Goal: Find specific page/section: Find specific page/section

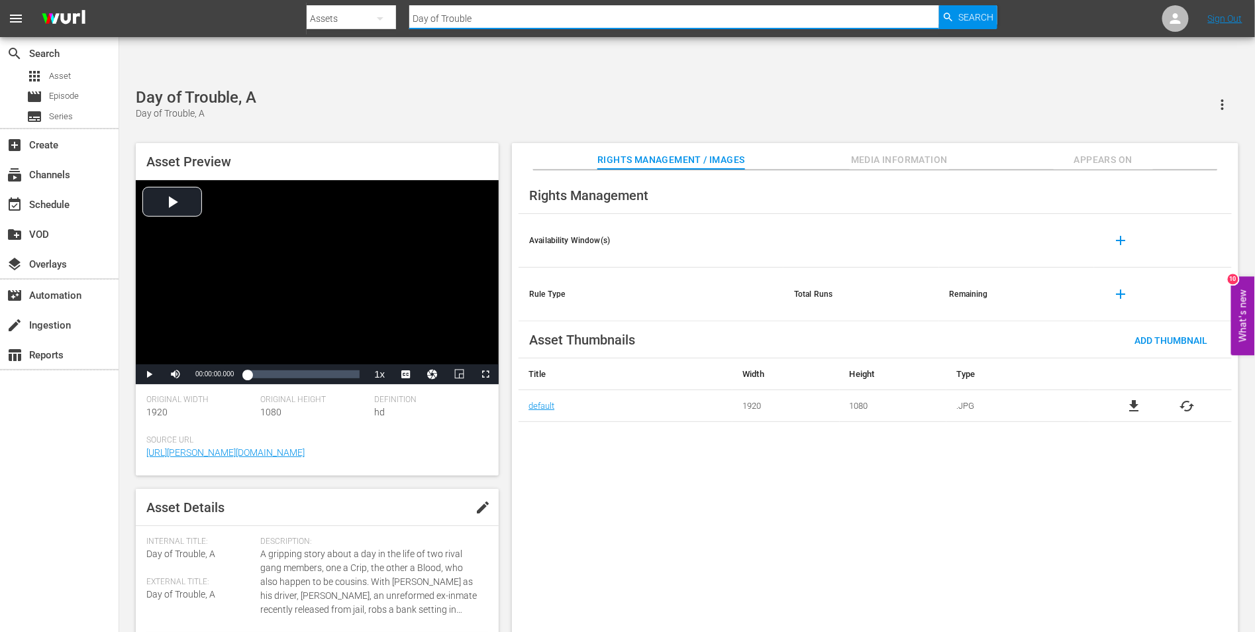
click at [478, 18] on input "Day of Trouble" at bounding box center [673, 19] width 529 height 32
drag, startPoint x: 478, startPoint y: 18, endPoint x: 356, endPoint y: 30, distance: 123.1
click at [356, 30] on div "Search By Assets Search ID, Title, Description, Keywords, or Category Day of Tr…" at bounding box center [652, 19] width 690 height 32
type input "[PERSON_NAME]"
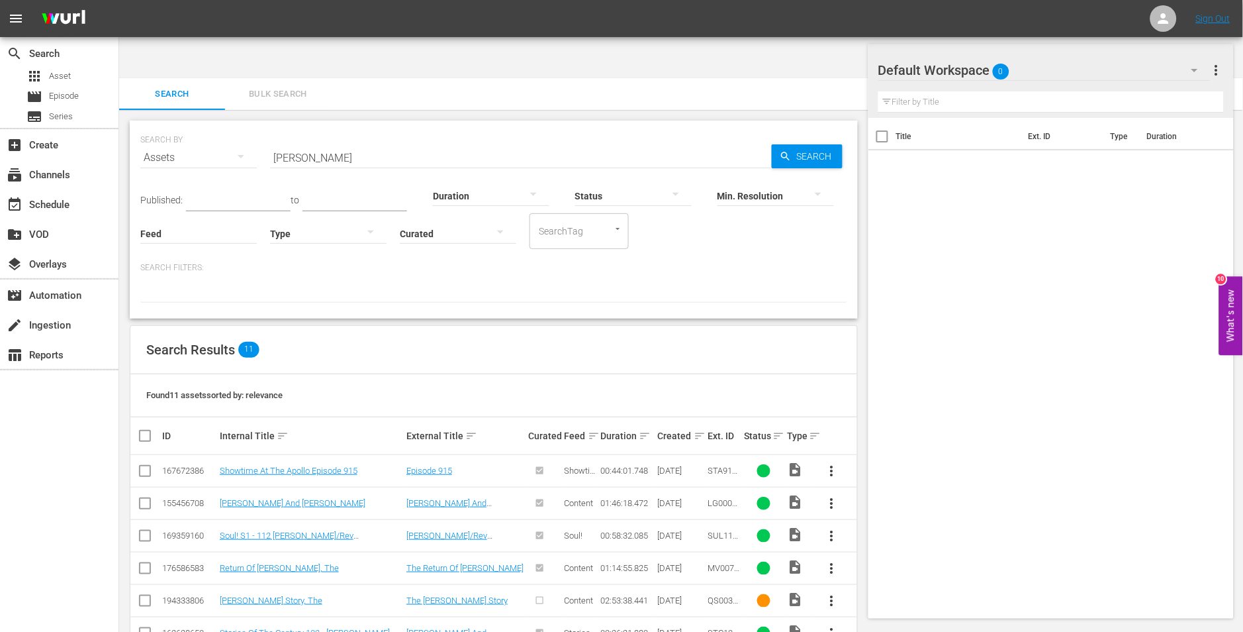
scroll to position [164, 0]
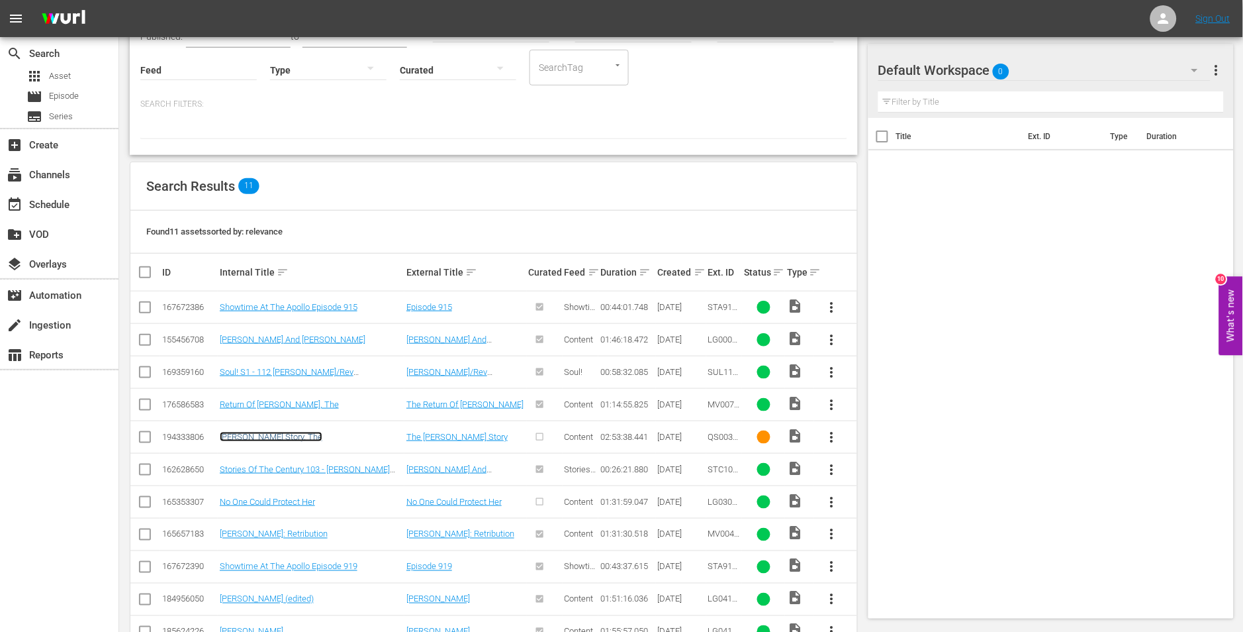
click at [276, 432] on link "[PERSON_NAME] Story, The" at bounding box center [271, 437] width 103 height 10
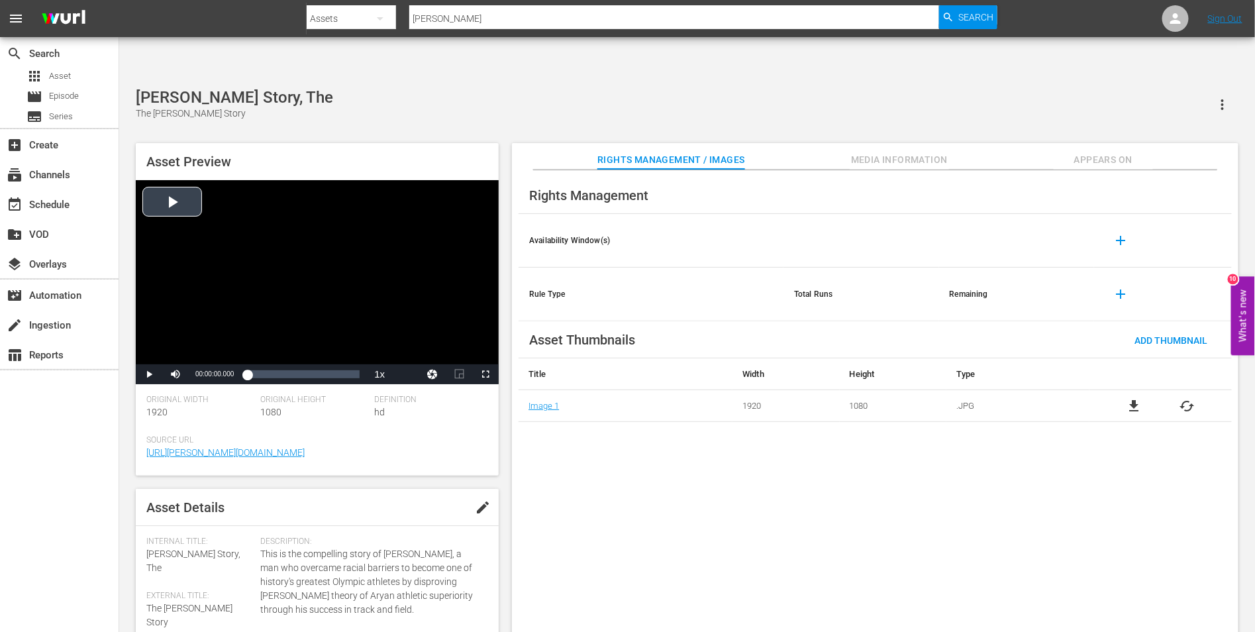
click at [175, 180] on div "Video Player" at bounding box center [317, 272] width 363 height 184
click at [149, 374] on span "Video Player" at bounding box center [149, 374] width 0 height 0
click at [696, 503] on div "Rights Management Availability Window(s) add Rule Type Total Runs Remaining add…" at bounding box center [875, 411] width 726 height 483
